Goal: Information Seeking & Learning: Learn about a topic

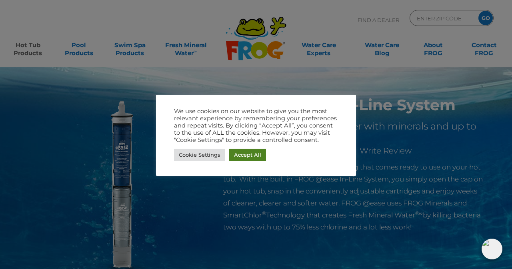
click at [258, 156] on link "Accept All" at bounding box center [247, 155] width 37 height 12
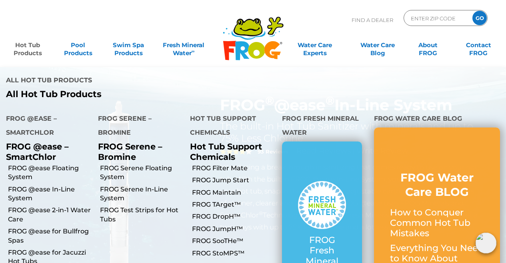
click at [35, 50] on link "Hot Tub Products" at bounding box center [27, 45] width 39 height 16
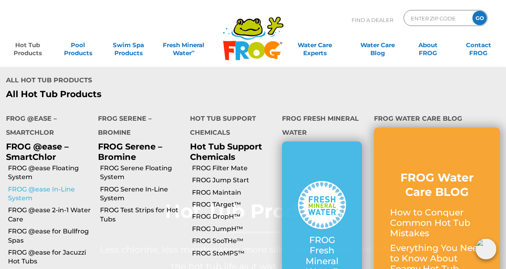
scroll to position [40, 0]
click at [40, 185] on link "FROG @ease In-Line System" at bounding box center [50, 194] width 84 height 18
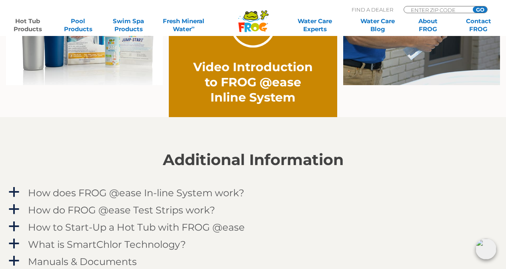
scroll to position [760, 0]
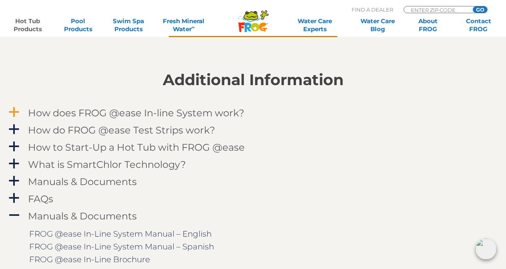
click at [51, 109] on h4 "How does FROG @ease In-line System work?" at bounding box center [136, 113] width 217 height 11
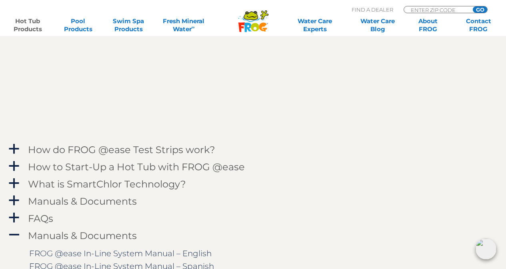
scroll to position [1041, 0]
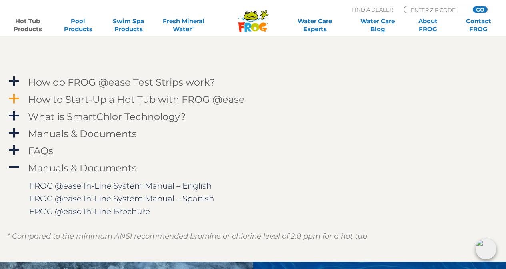
click at [137, 97] on h4 "How to Start-Up a Hot Tub with FROG @ease" at bounding box center [136, 99] width 217 height 11
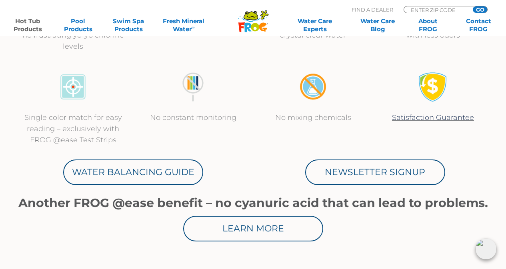
scroll to position [400, 0]
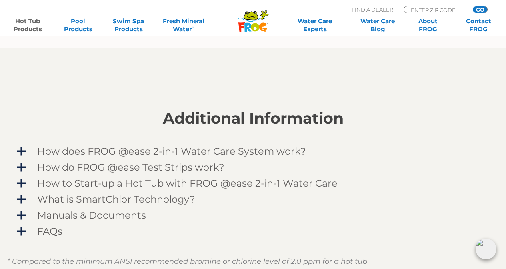
scroll to position [760, 0]
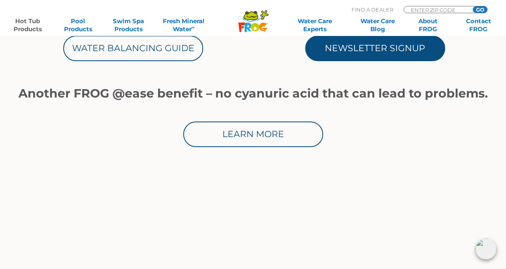
scroll to position [640, 0]
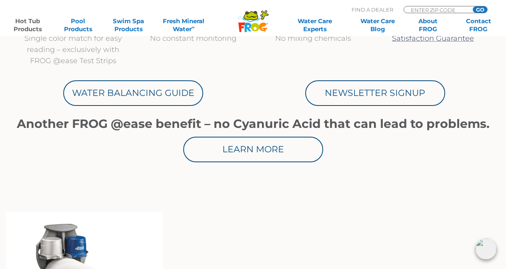
scroll to position [600, 0]
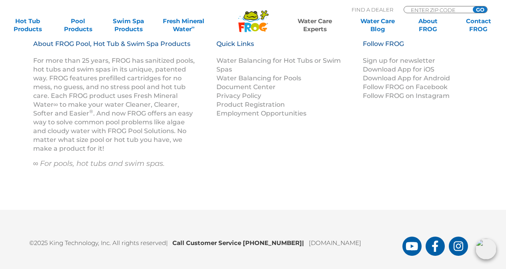
scroll to position [1220, 0]
